Goal: Navigation & Orientation: Understand site structure

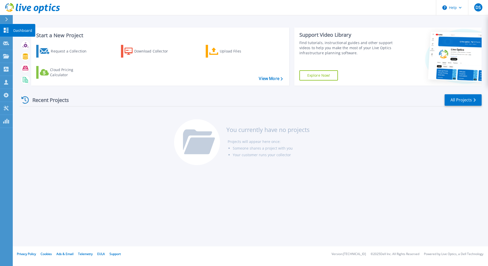
click at [5, 30] on icon at bounding box center [6, 30] width 5 height 5
drag, startPoint x: 293, startPoint y: 164, endPoint x: 299, endPoint y: 162, distance: 7.0
click at [293, 164] on div "You currently have no projects Projects will appear here once: Someone shares a…" at bounding box center [250, 144] width 153 height 51
drag, startPoint x: 291, startPoint y: 153, endPoint x: 228, endPoint y: 143, distance: 63.8
click at [228, 143] on ul "Projects will appear here once: Someone shares a project with you Your customer…" at bounding box center [268, 148] width 82 height 20
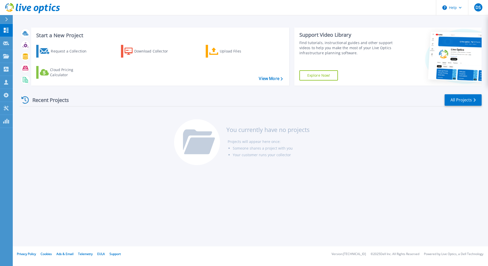
drag, startPoint x: 322, startPoint y: 165, endPoint x: 320, endPoint y: 170, distance: 5.5
click at [322, 165] on div "You currently have no projects Projects will appear here once: Someone shares a…" at bounding box center [250, 144] width 153 height 51
drag, startPoint x: 393, startPoint y: 130, endPoint x: 396, endPoint y: 128, distance: 2.8
click at [394, 130] on div "Recent Projects All Projects You currently have no projects Projects will appea…" at bounding box center [251, 130] width 462 height 81
drag, startPoint x: 279, startPoint y: 154, endPoint x: 233, endPoint y: 140, distance: 48.6
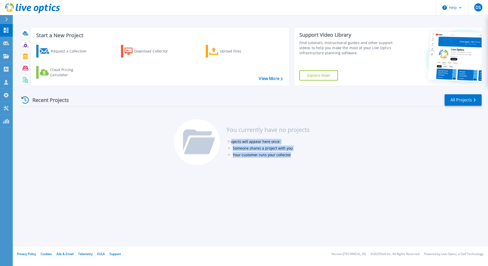
click at [233, 140] on ul "Projects will appear here once: Someone shares a project with you Your customer…" at bounding box center [268, 148] width 82 height 20
click at [321, 161] on div "You currently have no projects Projects will appear here once: Someone shares a…" at bounding box center [250, 144] width 153 height 51
